Goal: Understand process/instructions: Learn about a topic

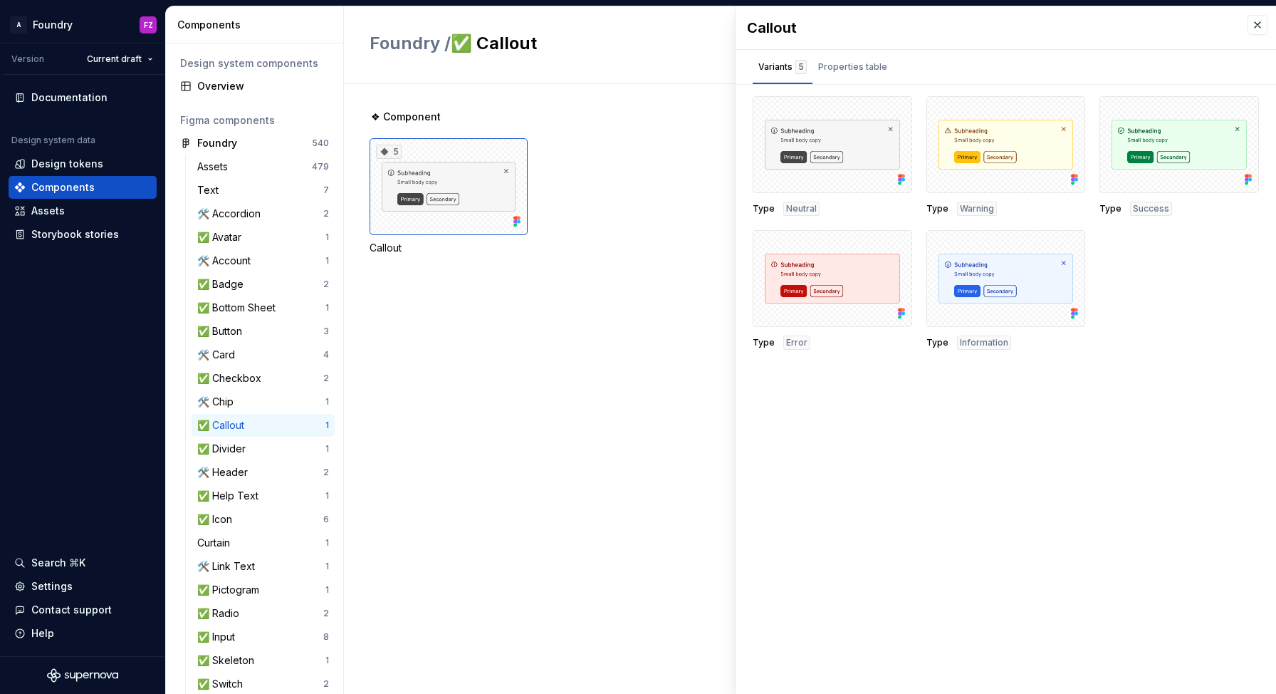
scroll to position [129, 0]
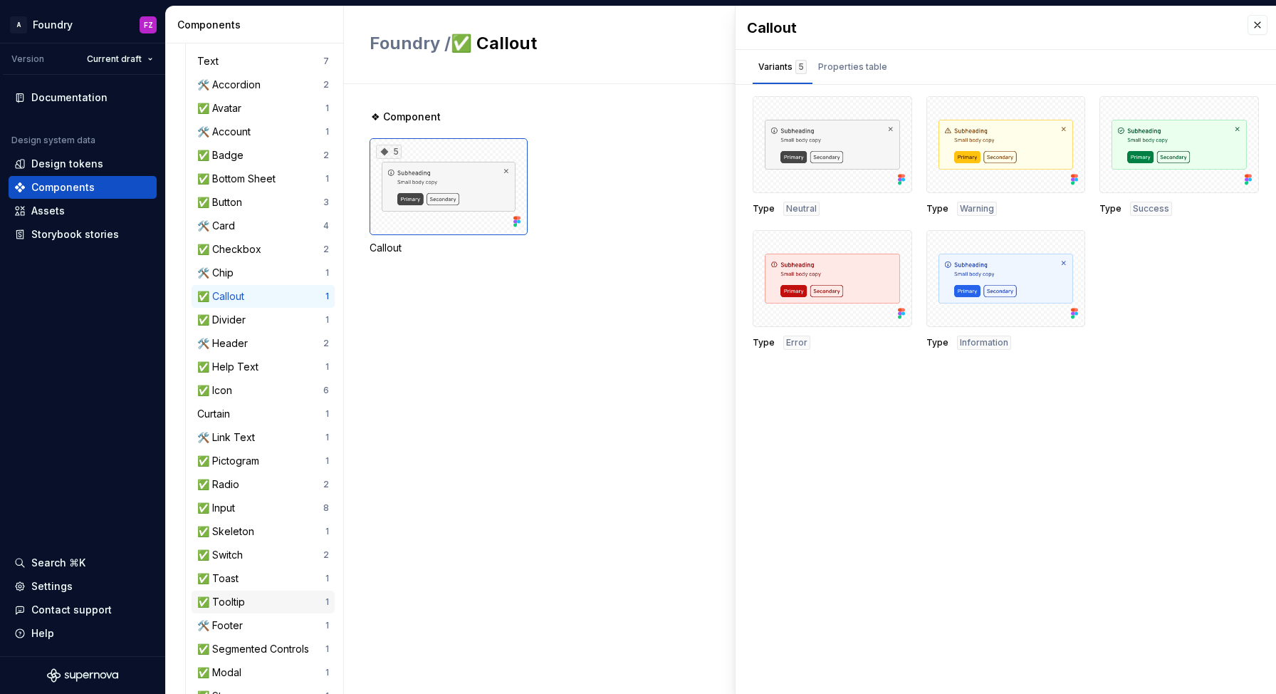
click at [251, 597] on div "✅ Tooltip" at bounding box center [261, 602] width 128 height 14
click at [235, 602] on div "✅ Tooltip" at bounding box center [223, 602] width 53 height 14
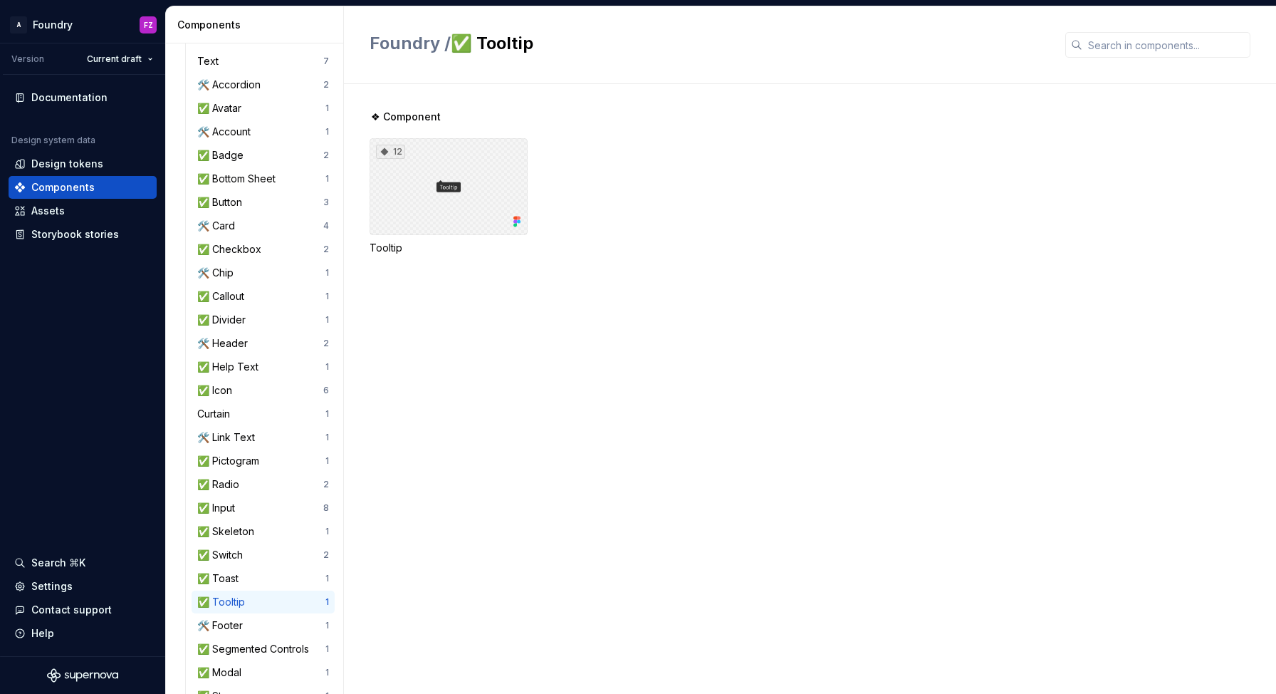
click at [458, 219] on div "12" at bounding box center [449, 186] width 158 height 97
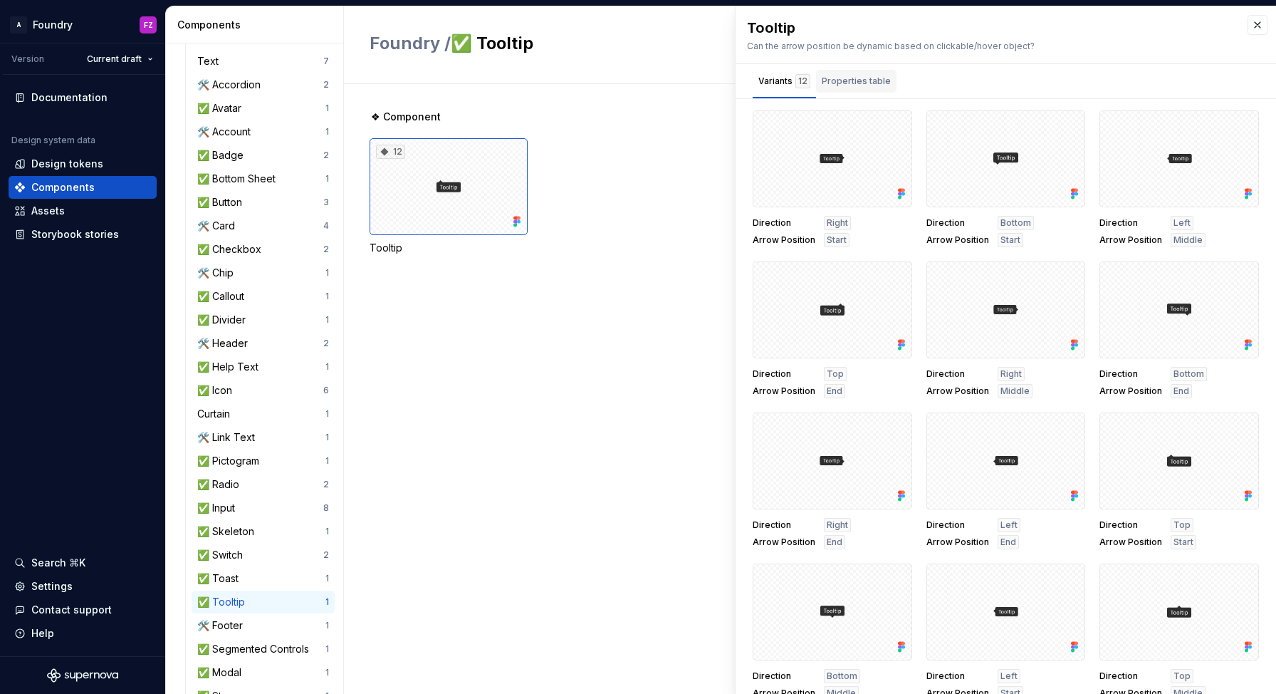
click at [848, 81] on div "Properties table" at bounding box center [856, 81] width 69 height 14
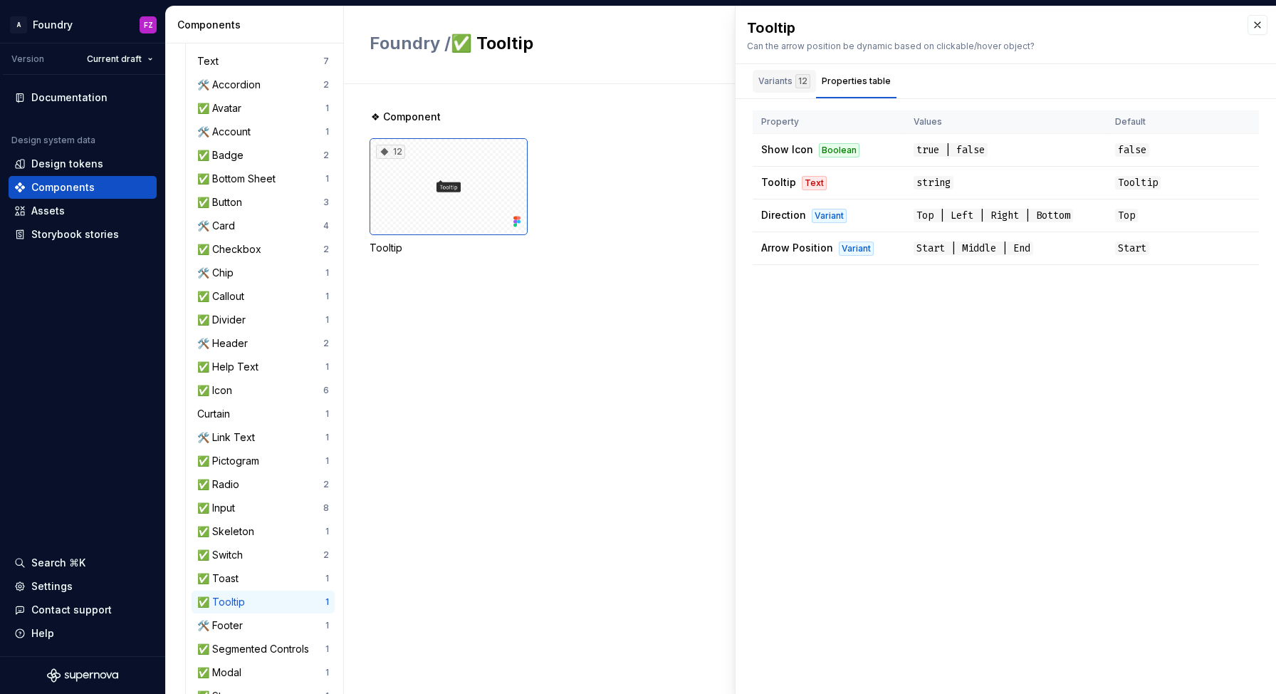
click at [793, 79] on div "Variants 12" at bounding box center [784, 81] width 52 height 14
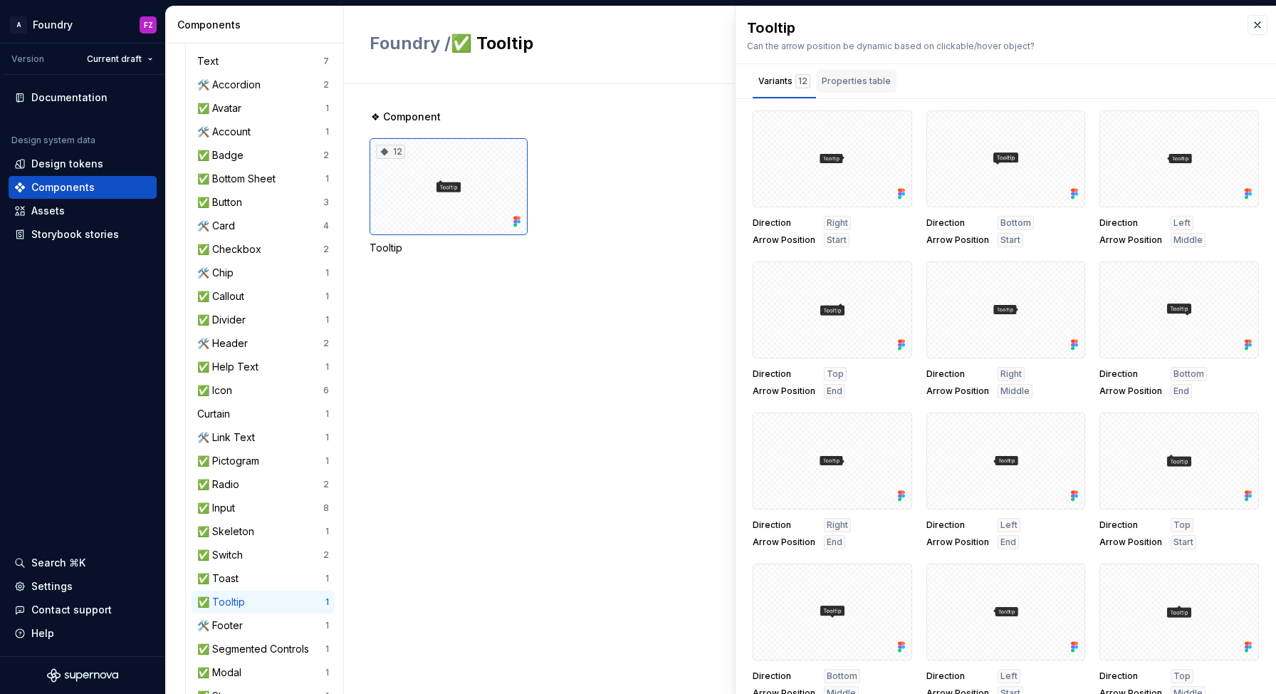
click at [854, 77] on div "Properties table" at bounding box center [856, 81] width 69 height 14
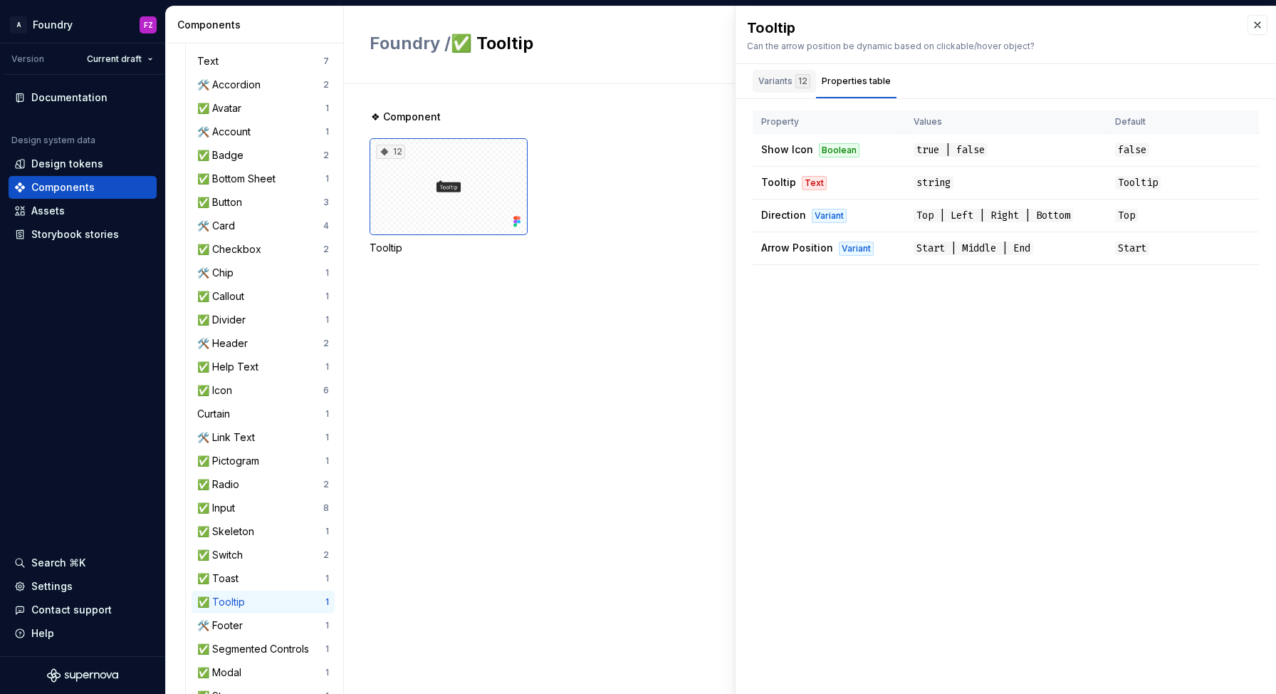
click at [783, 83] on div "Variants 12" at bounding box center [784, 81] width 52 height 14
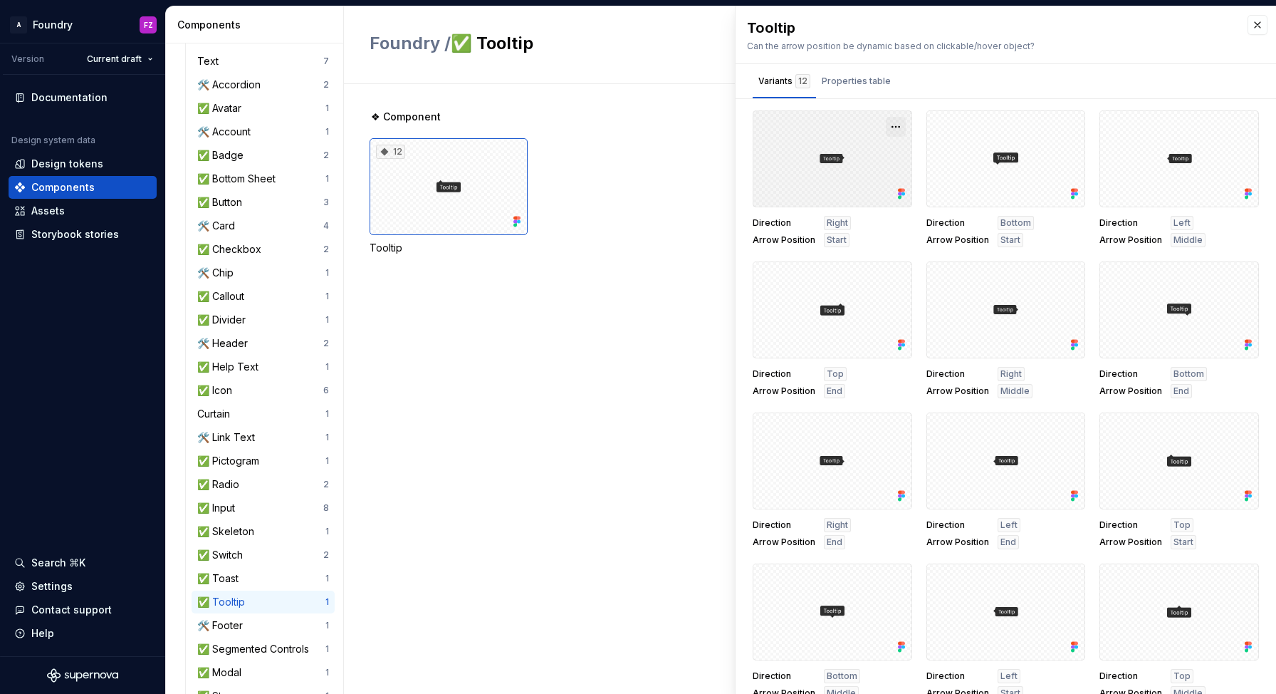
click at [891, 126] on button "button" at bounding box center [896, 127] width 20 height 20
click at [832, 157] on div "Open in [GEOGRAPHIC_DATA]" at bounding box center [843, 168] width 93 height 43
